Goal: Information Seeking & Learning: Learn about a topic

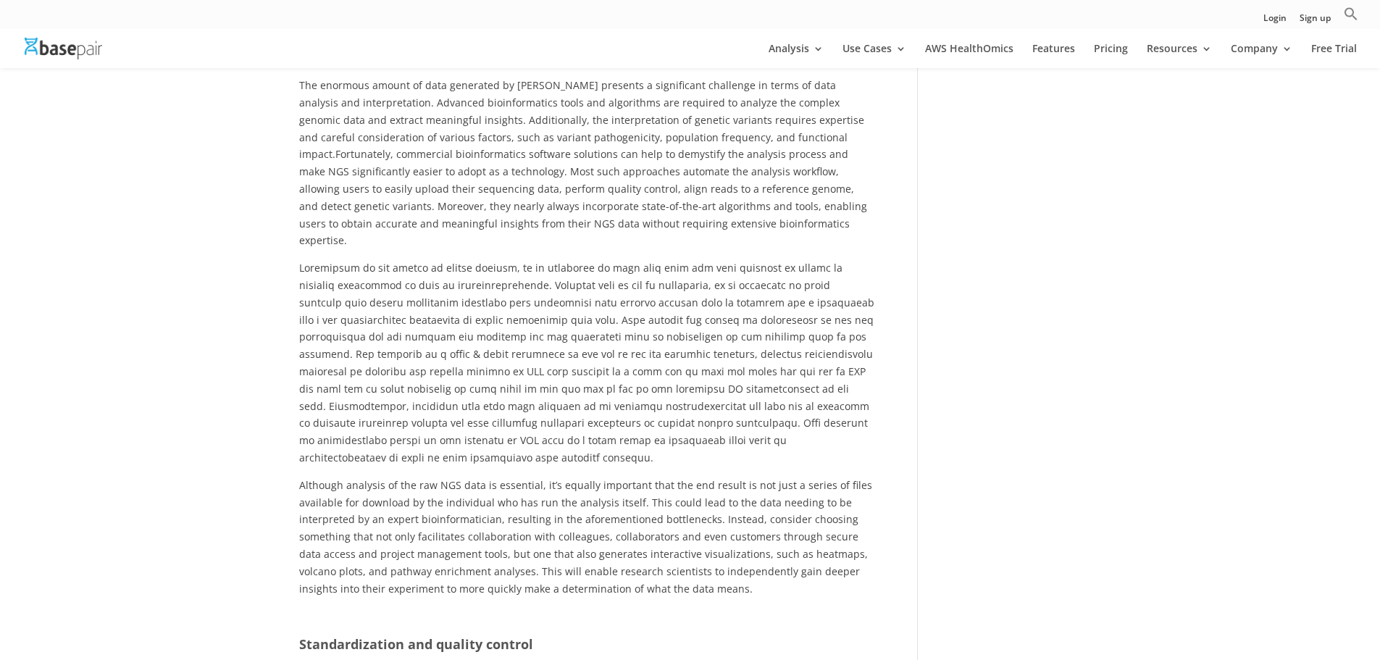
scroll to position [2414, 0]
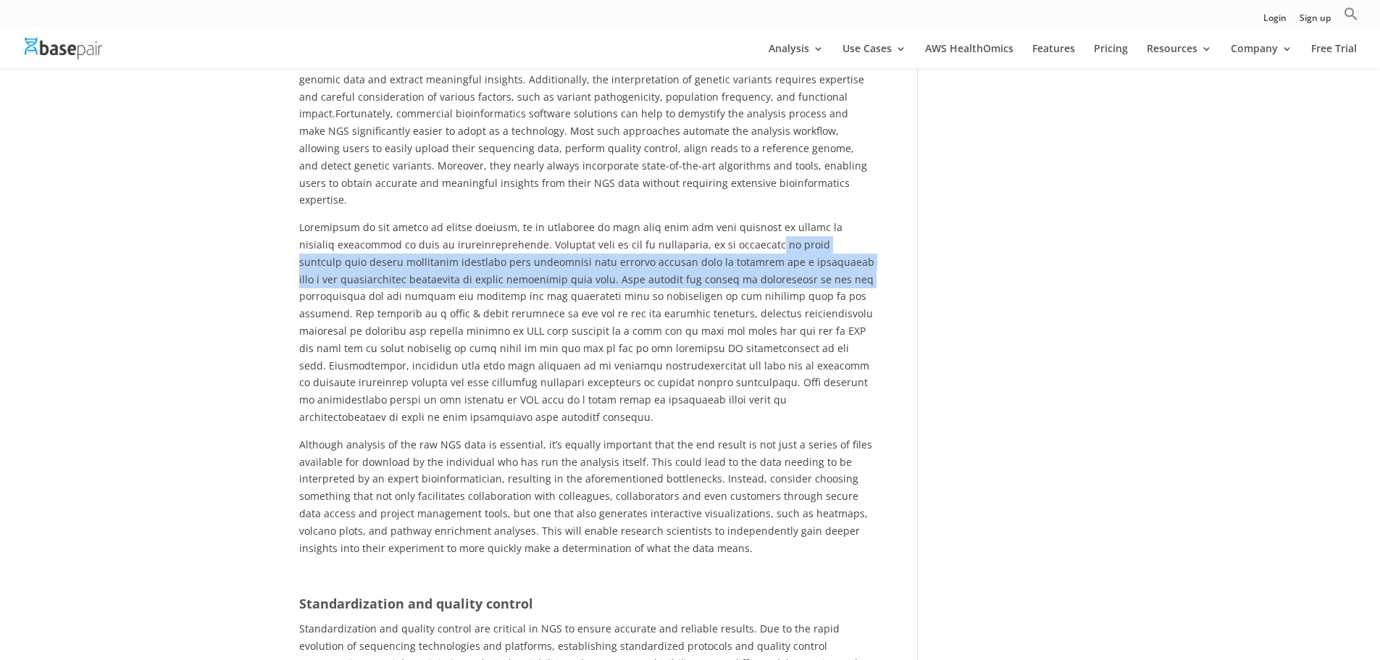
drag, startPoint x: 708, startPoint y: 189, endPoint x: 751, endPoint y: 226, distance: 57.0
click at [751, 226] on span at bounding box center [586, 322] width 575 height 204
click at [524, 234] on span at bounding box center [586, 322] width 575 height 204
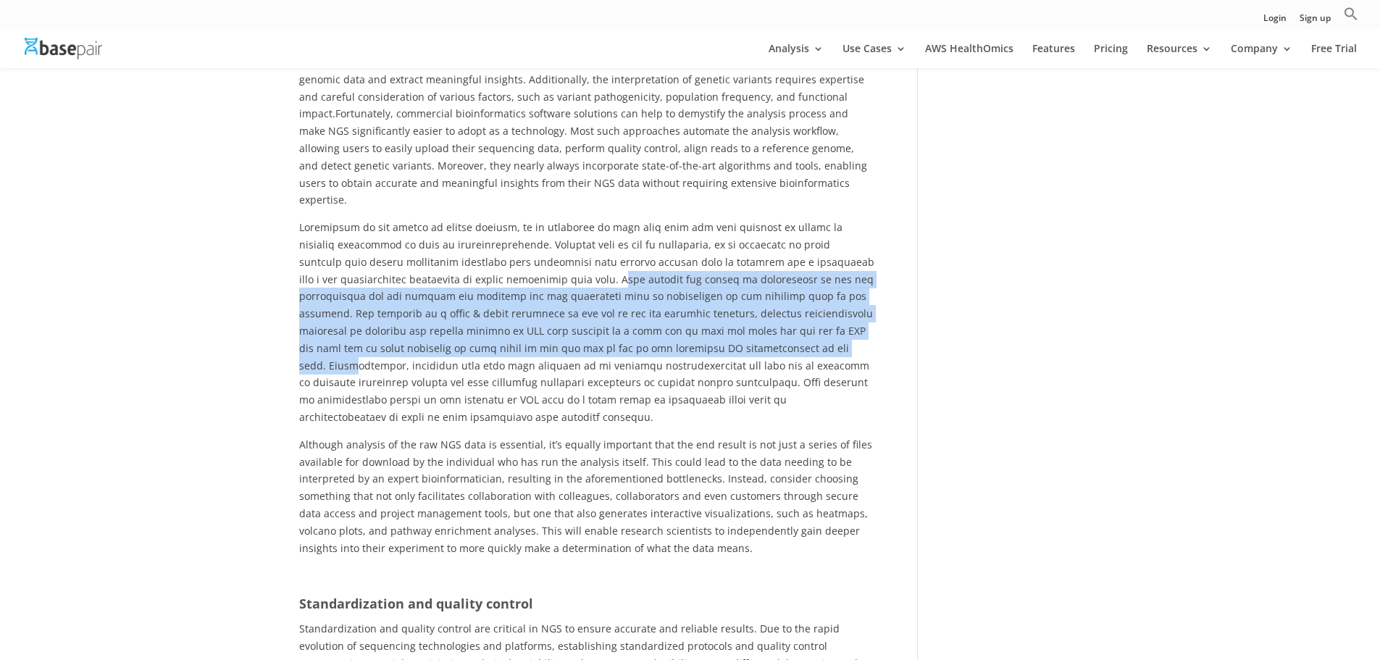
drag, startPoint x: 520, startPoint y: 227, endPoint x: 635, endPoint y: 293, distance: 132.7
click at [635, 293] on span at bounding box center [586, 322] width 575 height 204
click at [540, 301] on span at bounding box center [586, 322] width 575 height 204
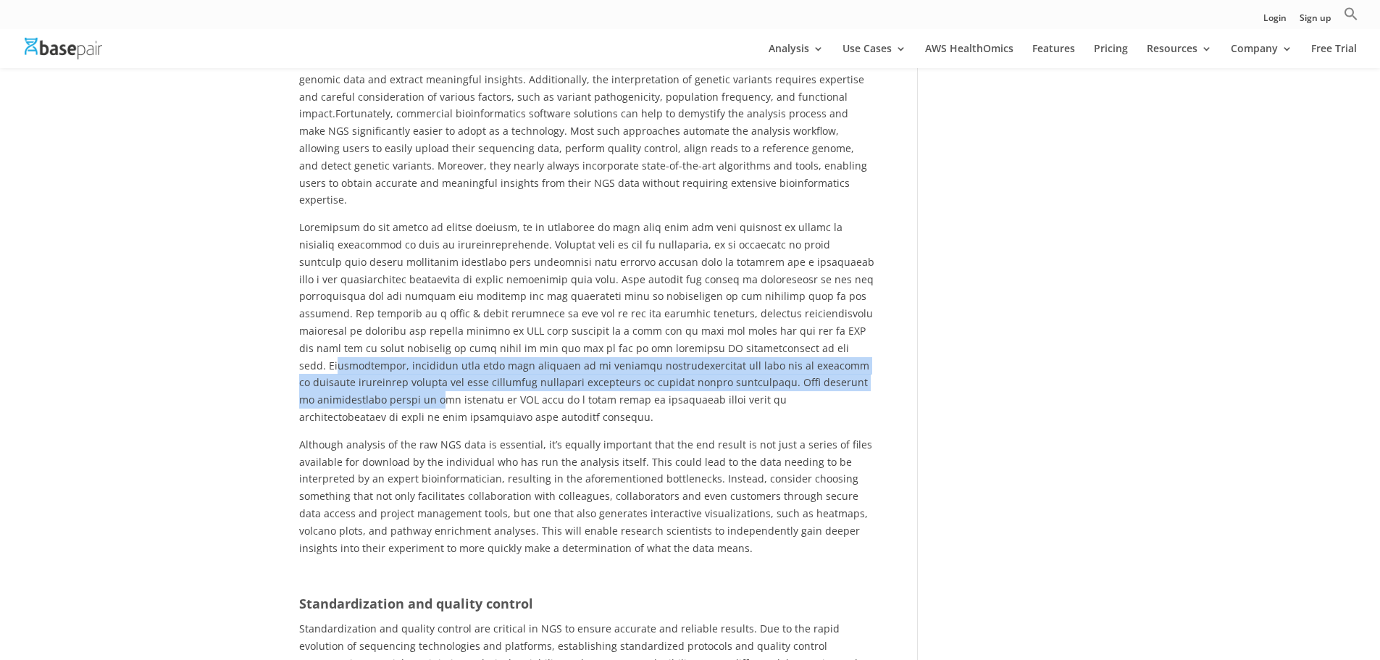
drag, startPoint x: 626, startPoint y: 295, endPoint x: 690, endPoint y: 325, distance: 71.3
click at [690, 325] on span at bounding box center [586, 322] width 575 height 204
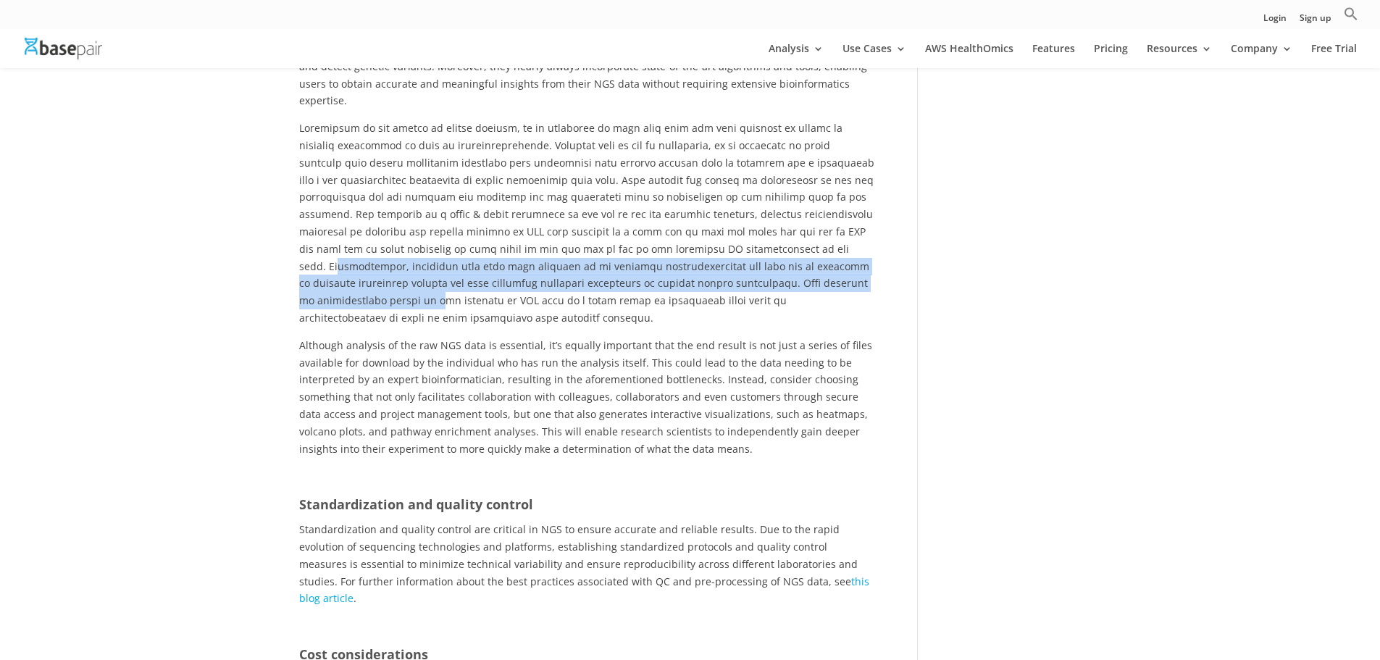
scroll to position [2559, 0]
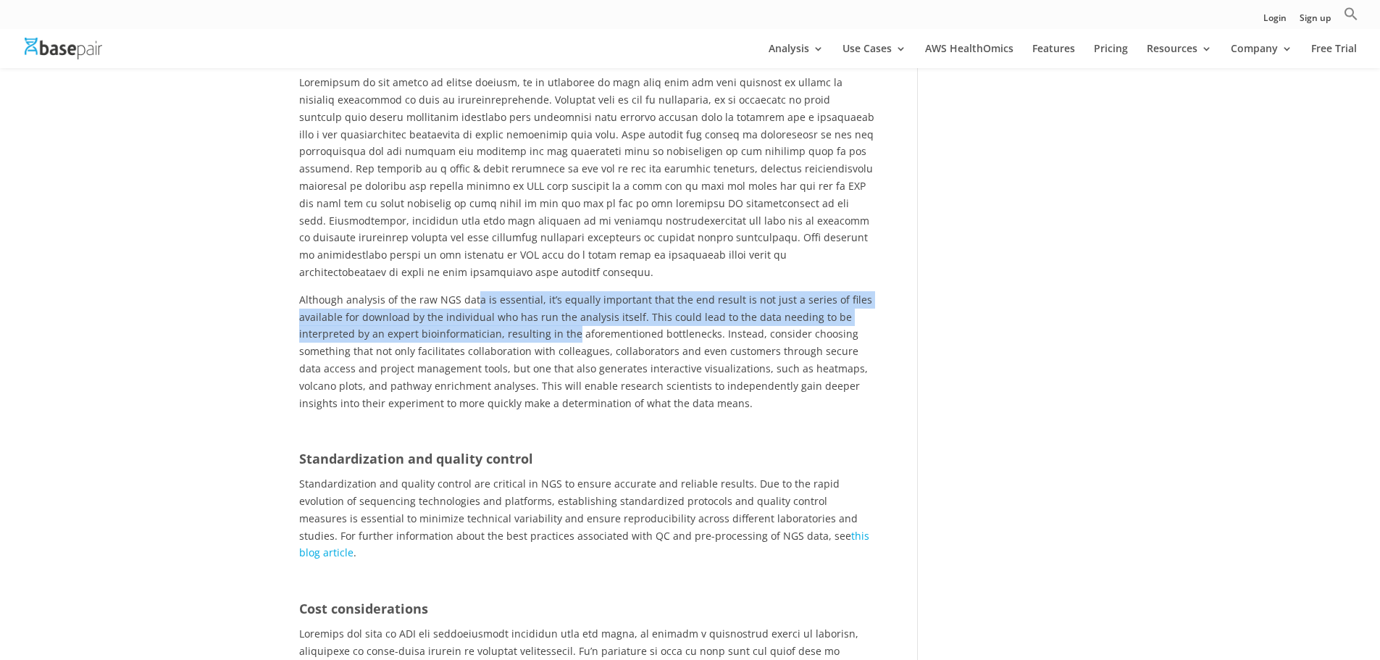
drag, startPoint x: 477, startPoint y: 232, endPoint x: 571, endPoint y: 262, distance: 99.0
click at [571, 293] on span "Although analysis of the raw NGS data is essential, it’s equally important that…" at bounding box center [585, 351] width 573 height 117
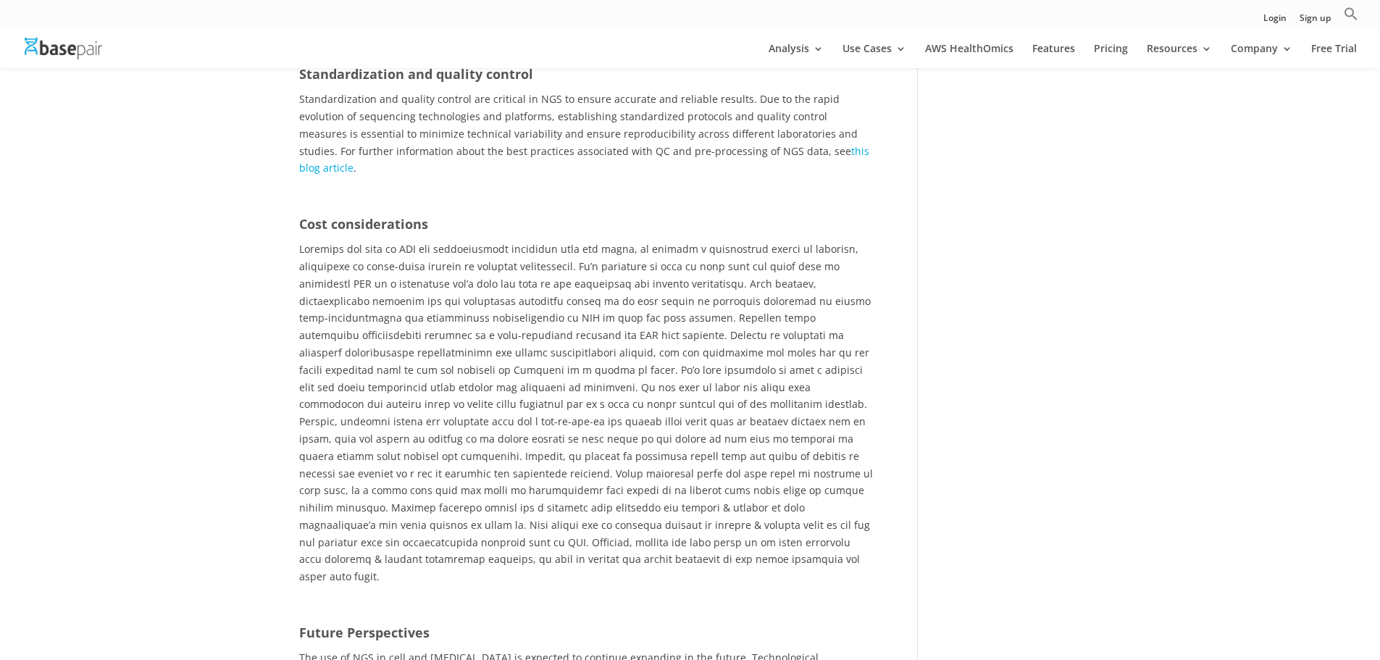
scroll to position [2994, 0]
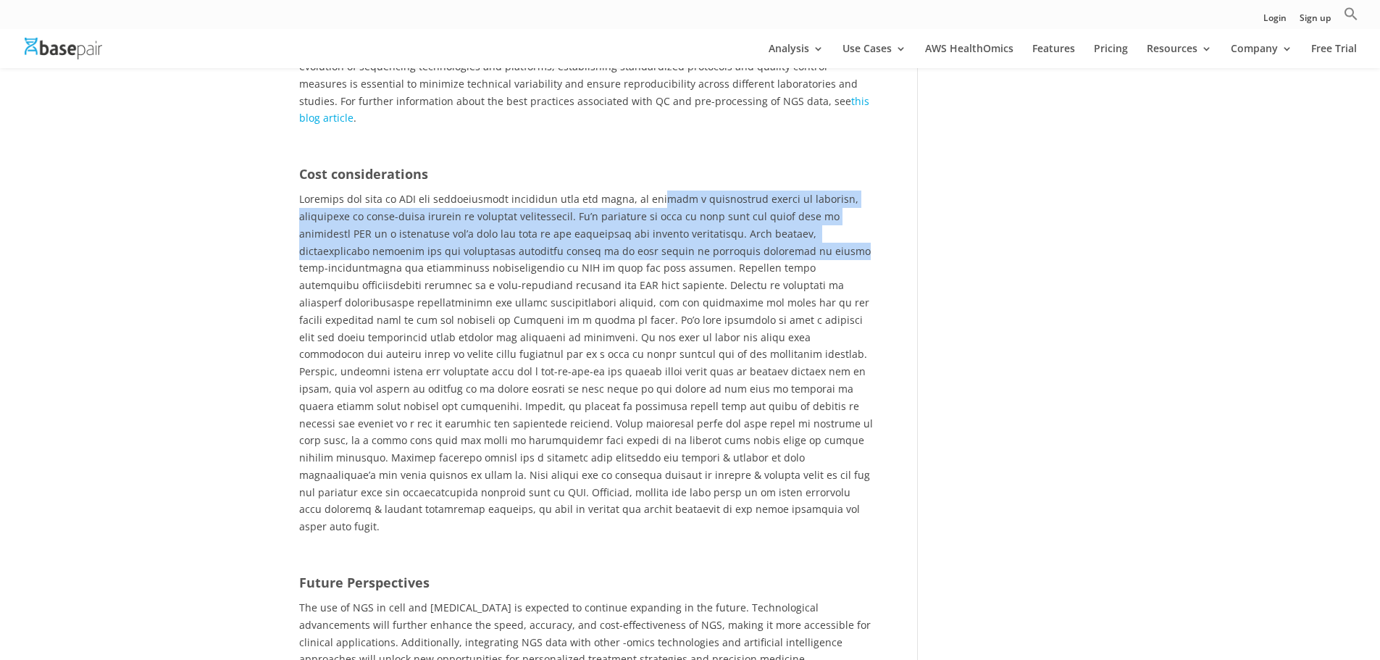
drag, startPoint x: 652, startPoint y: 114, endPoint x: 665, endPoint y: 160, distance: 47.5
click at [665, 192] on span at bounding box center [586, 362] width 574 height 341
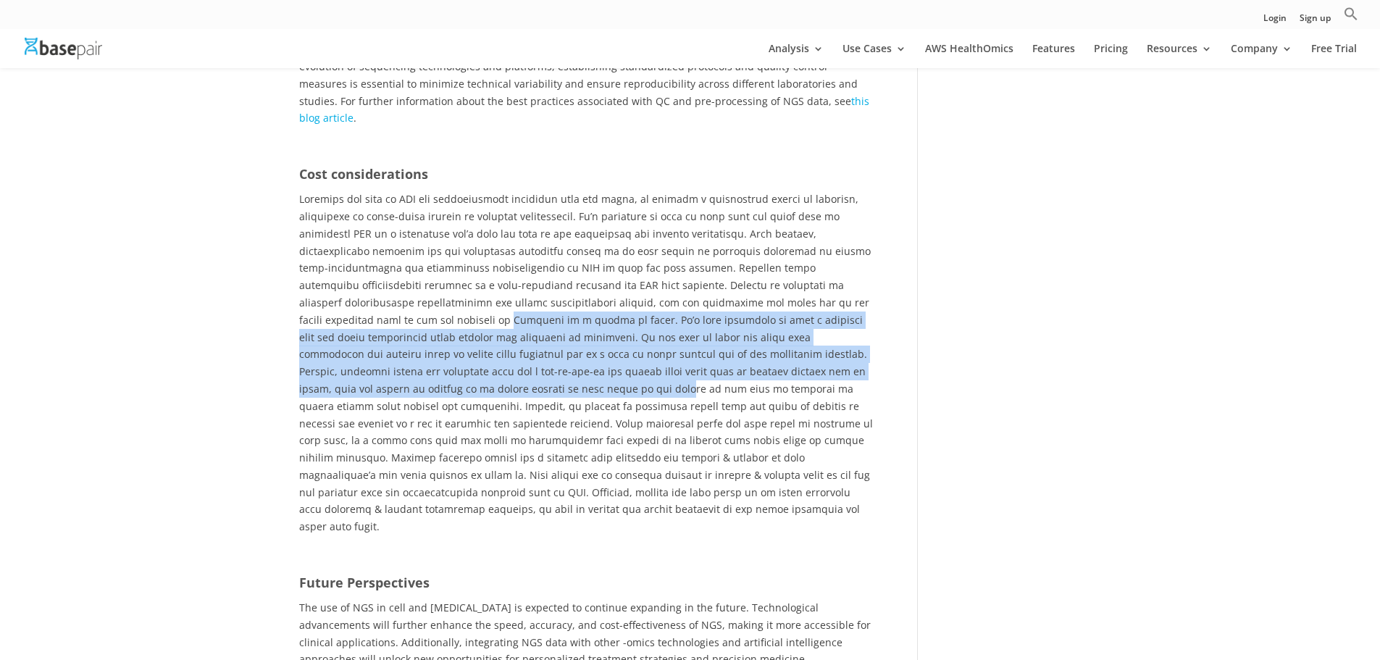
drag, startPoint x: 743, startPoint y: 217, endPoint x: 768, endPoint y: 288, distance: 75.1
click at [768, 288] on span at bounding box center [586, 362] width 574 height 341
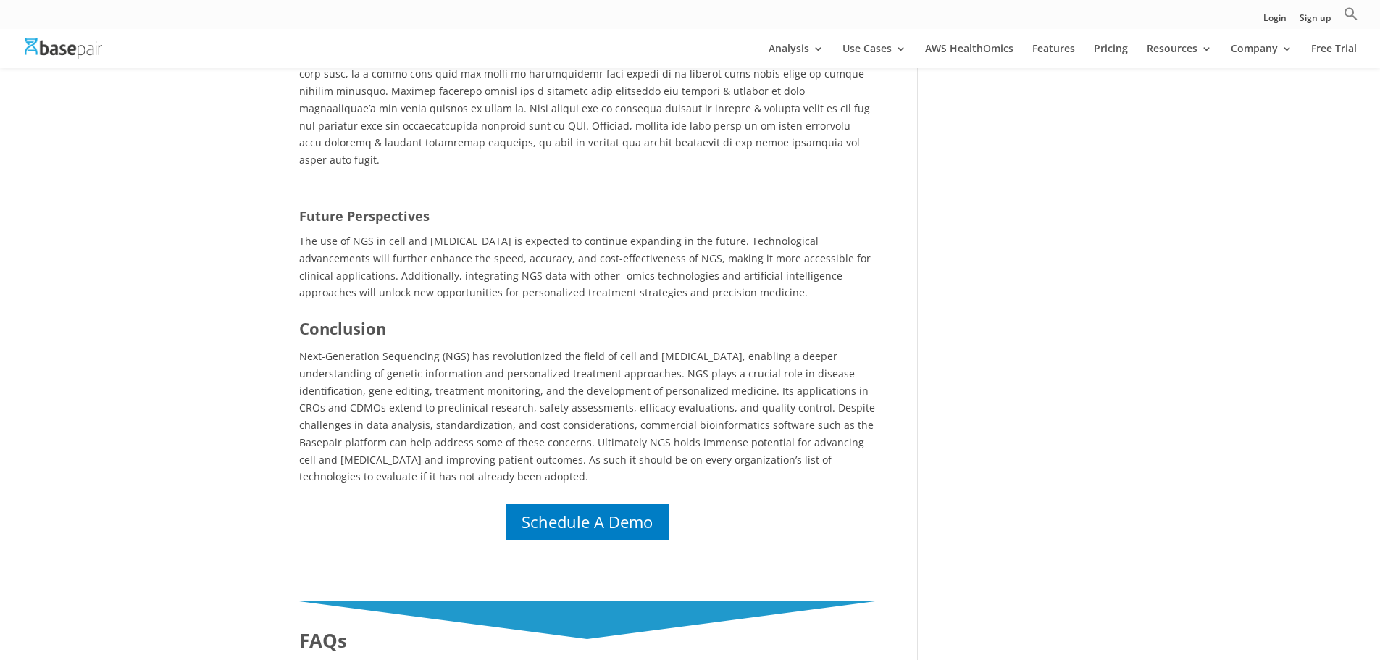
scroll to position [3380, 0]
